Goal: Transaction & Acquisition: Purchase product/service

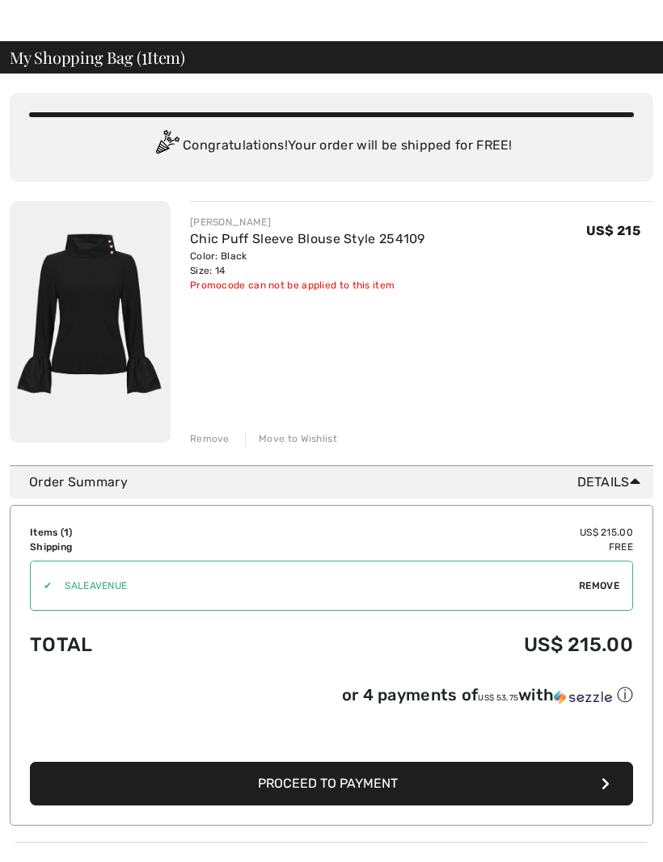
scroll to position [19, 0]
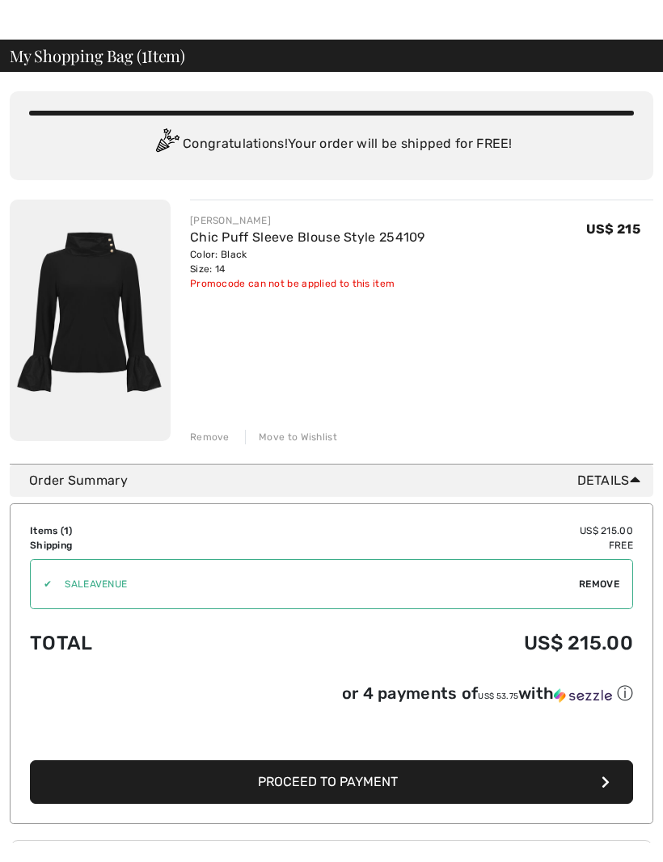
click at [613, 795] on button "Proceed to Payment" at bounding box center [331, 803] width 603 height 44
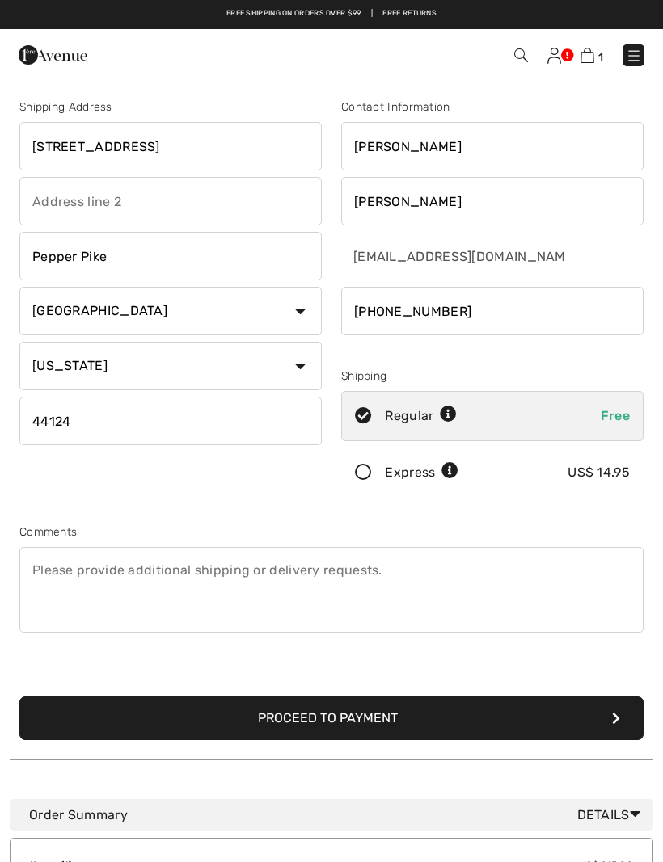
click at [379, 721] on button "Proceed to Payment" at bounding box center [331, 719] width 624 height 44
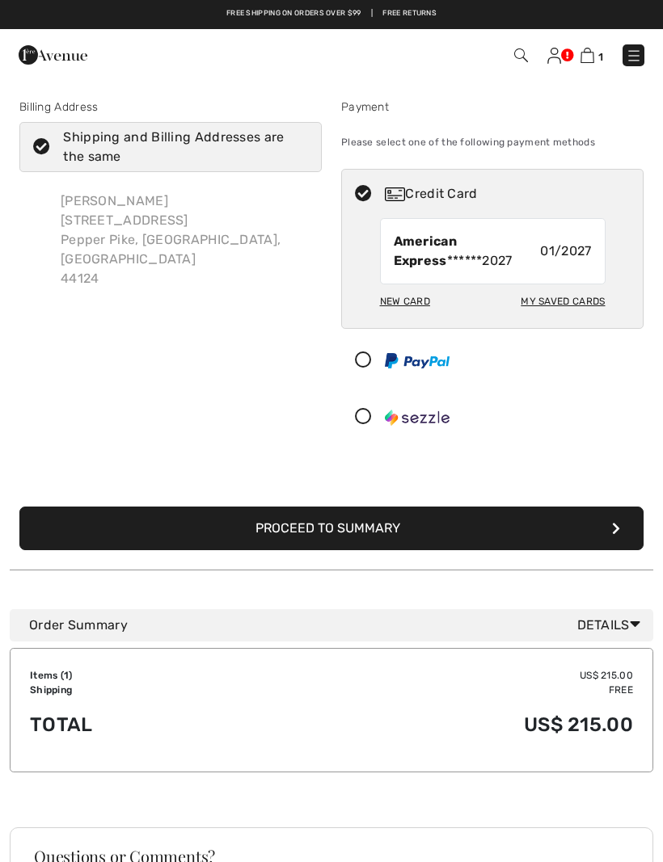
click at [619, 530] on icon "submit" at bounding box center [616, 528] width 8 height 13
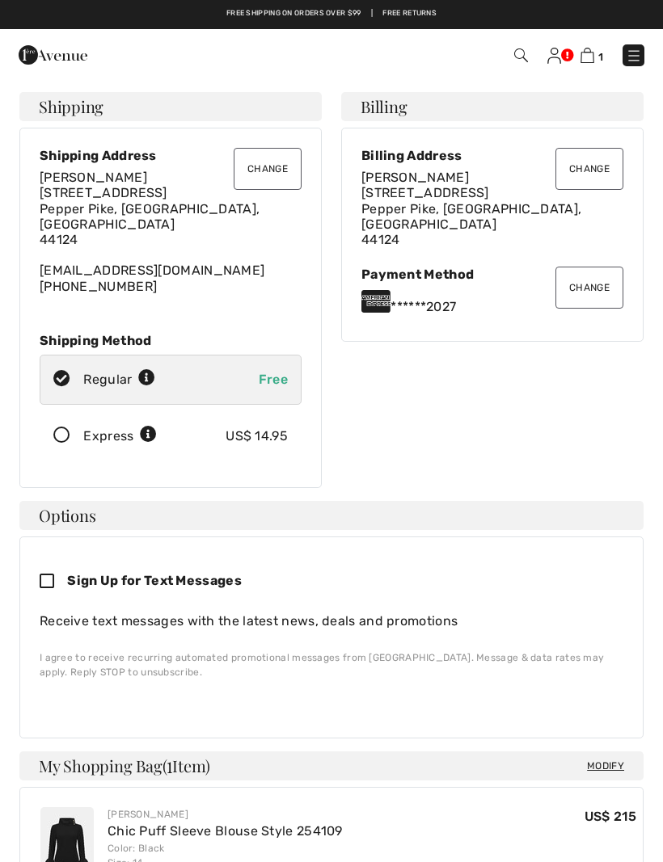
checkbox input "true"
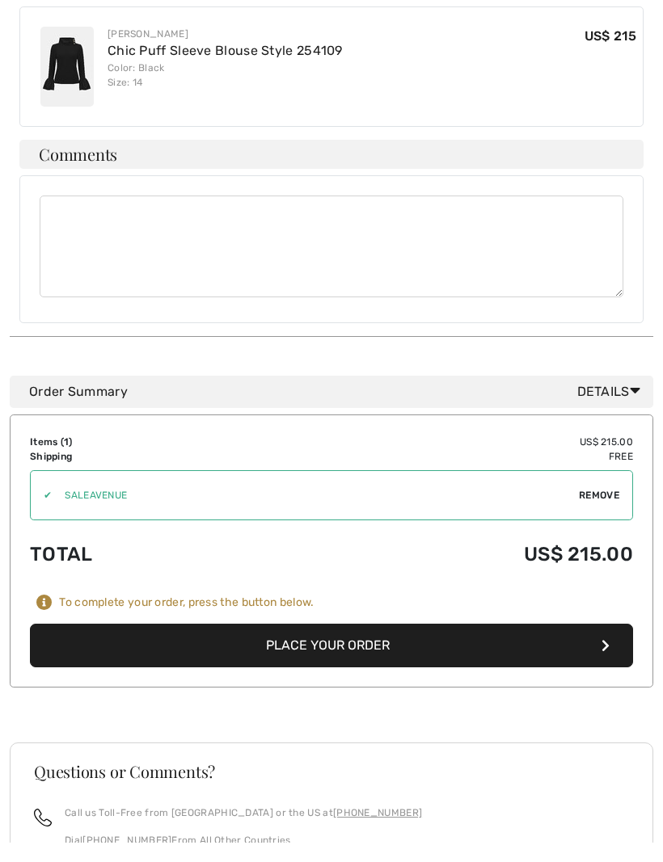
scroll to position [762, 0]
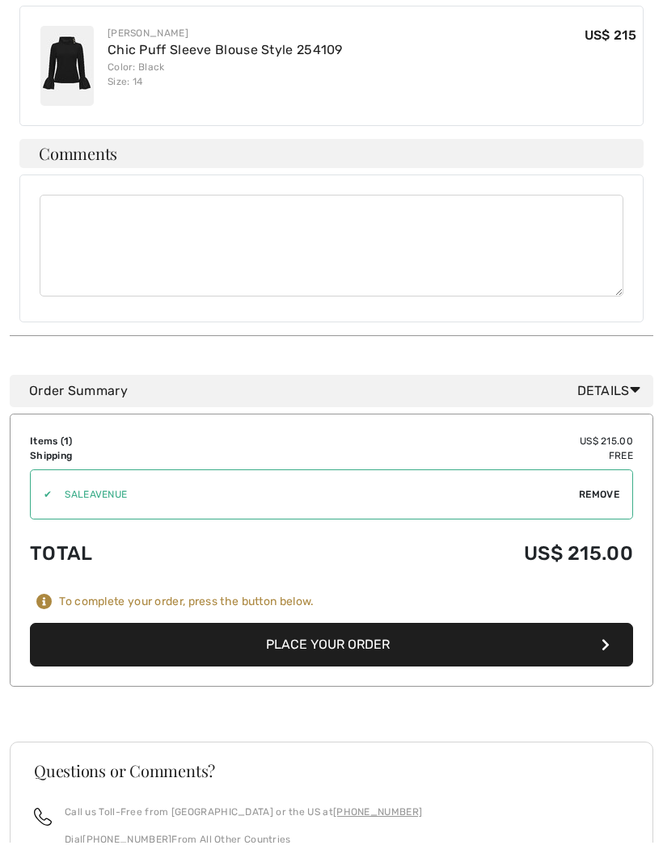
click at [603, 658] on icon "button" at bounding box center [605, 664] width 8 height 13
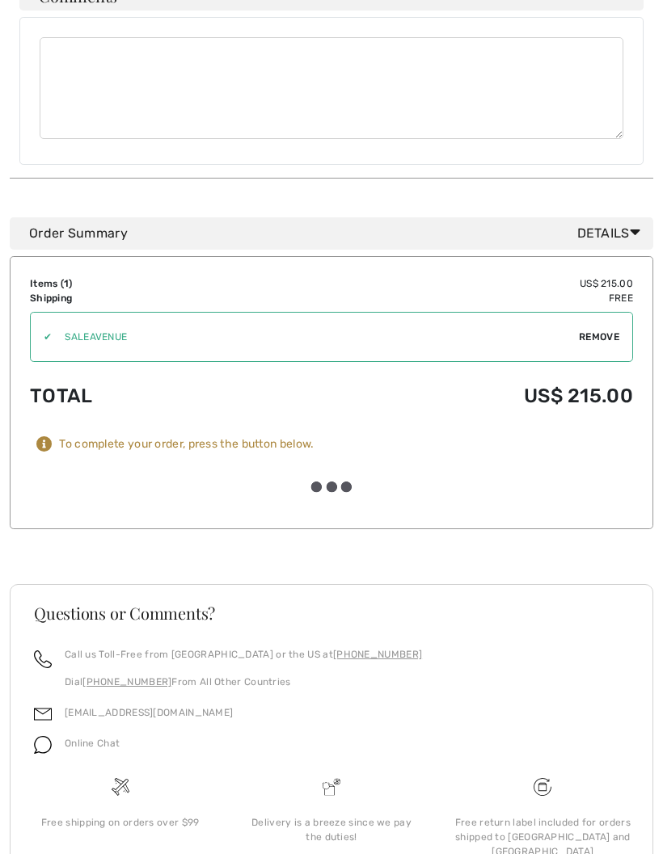
scroll to position [973, 0]
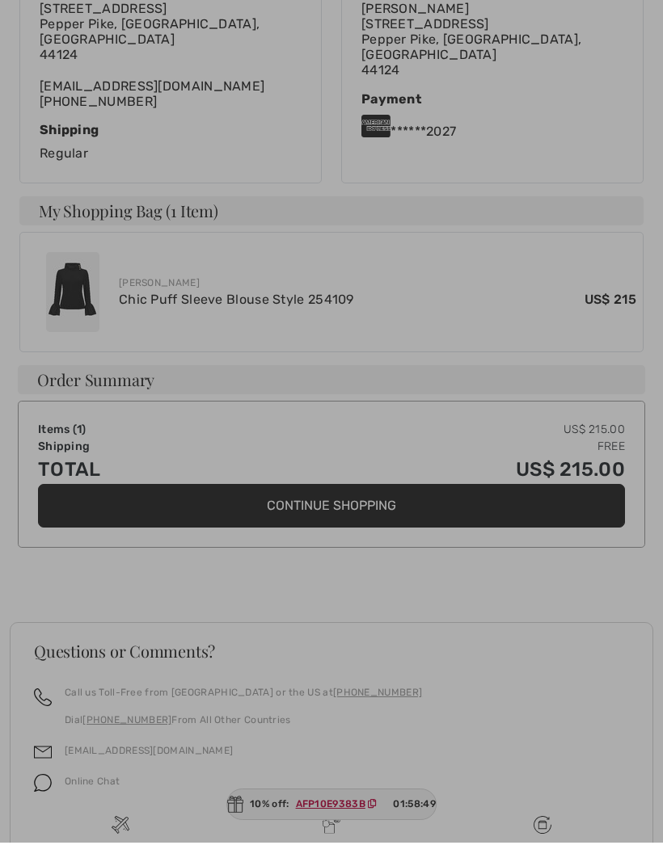
scroll to position [491, 0]
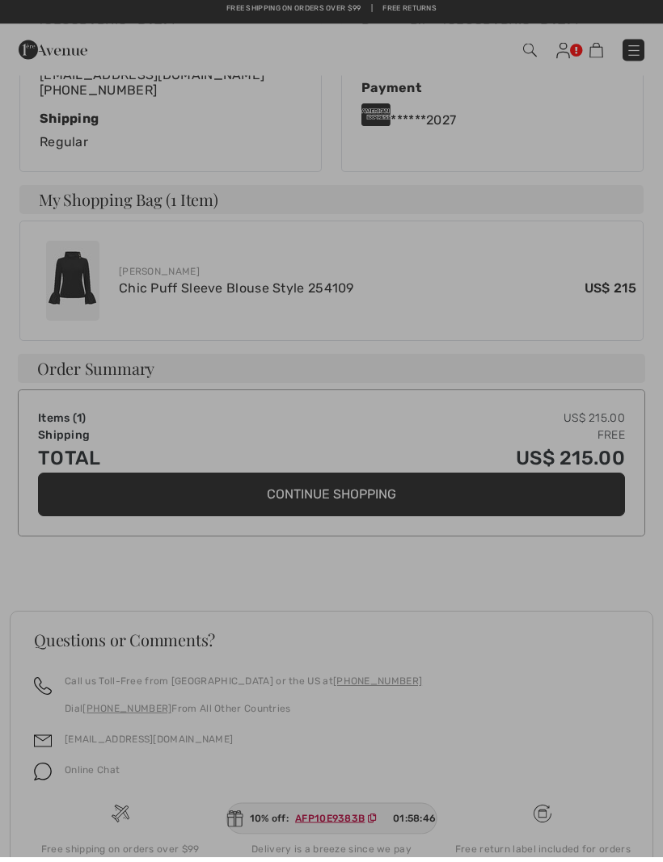
click at [329, 862] on div at bounding box center [331, 431] width 663 height 862
click at [258, 862] on div at bounding box center [331, 431] width 663 height 862
click at [342, 862] on div at bounding box center [331, 431] width 663 height 862
click at [353, 862] on div at bounding box center [331, 431] width 663 height 862
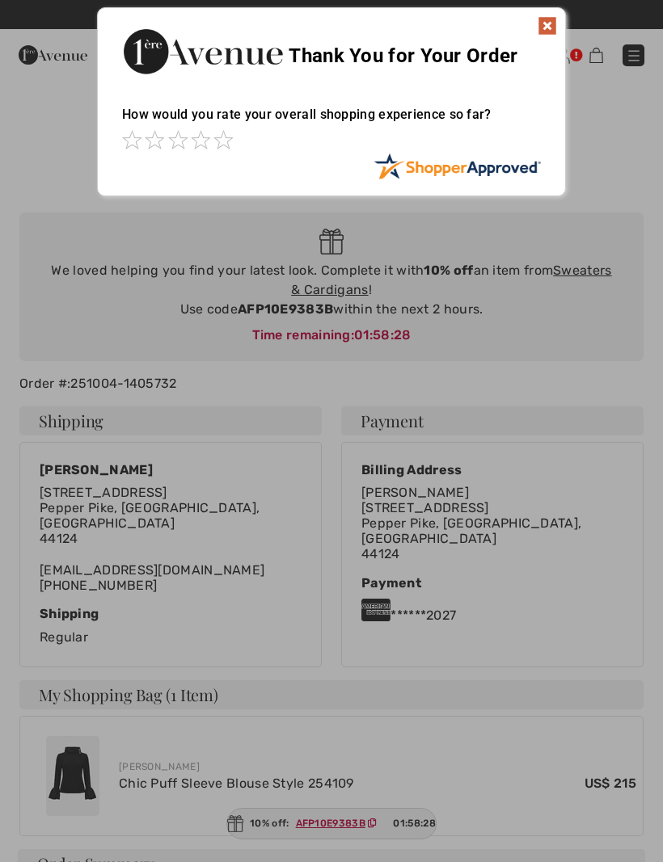
scroll to position [0, 0]
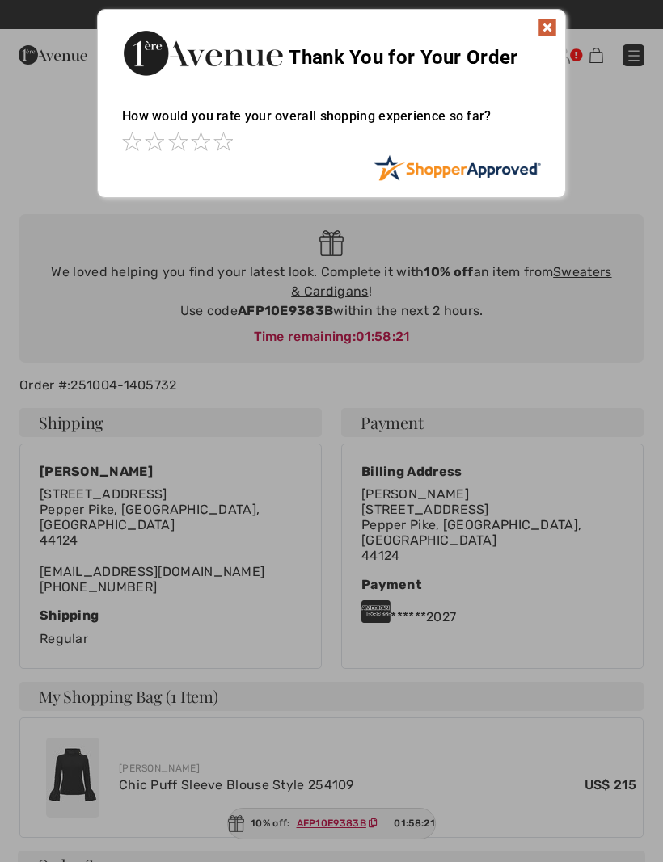
click at [594, 254] on div at bounding box center [331, 431] width 663 height 862
click at [605, 255] on div at bounding box center [331, 431] width 663 height 862
click at [550, 18] on img at bounding box center [546, 27] width 19 height 19
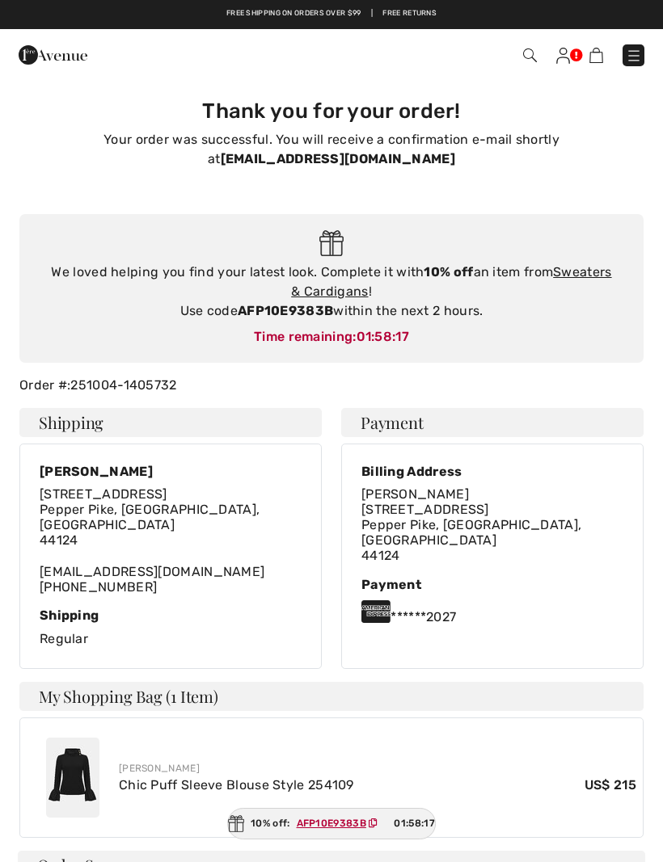
click at [601, 264] on link "Sweaters & Cardigans" at bounding box center [451, 281] width 320 height 35
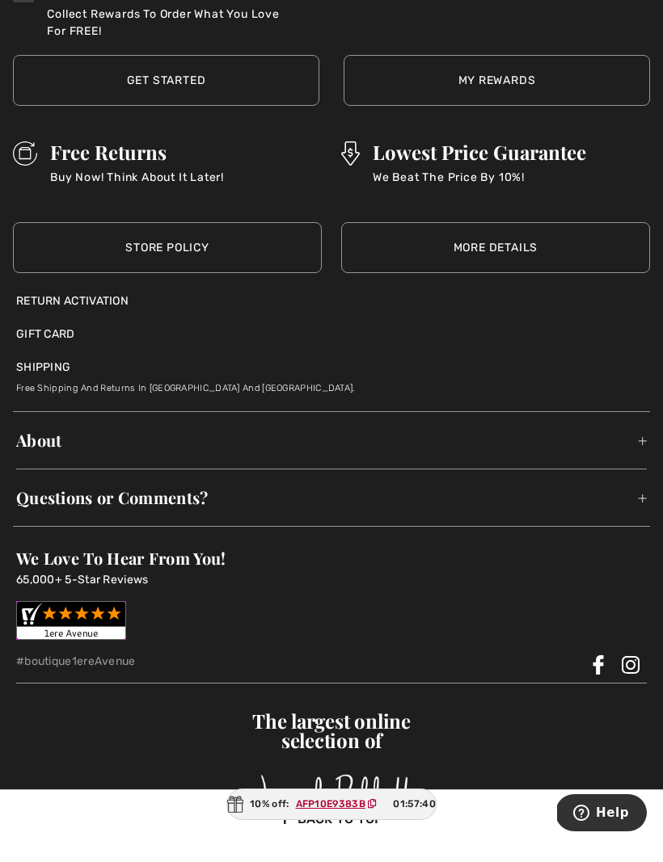
scroll to position [10892, 0]
